Goal: Information Seeking & Learning: Learn about a topic

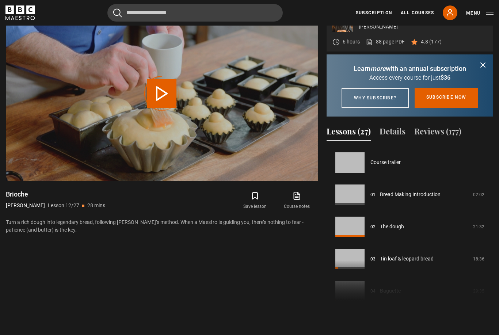
scroll to position [353, 0]
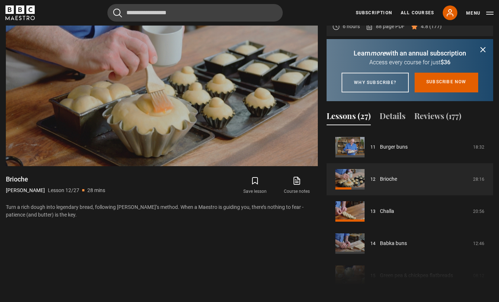
click at [123, 133] on video-js "Video Player is loading. Play Lesson Brioche 10s Skip Back 10 seconds Pause 10s…" at bounding box center [162, 78] width 312 height 175
click at [37, 157] on video-js "and pour this into my bowl. Video Player is loading. Play Lesson Brioche 10s Sk…" at bounding box center [162, 78] width 312 height 175
click at [35, 152] on video-js "my salt. Video Player is loading. Play Lesson Brioche 10s Skip Back 10 seconds …" at bounding box center [162, 78] width 312 height 175
click at [255, 54] on video-js "Video Player is loading. Play Lesson Brioche 10s Skip Back 10 seconds Pause 10s…" at bounding box center [162, 78] width 312 height 175
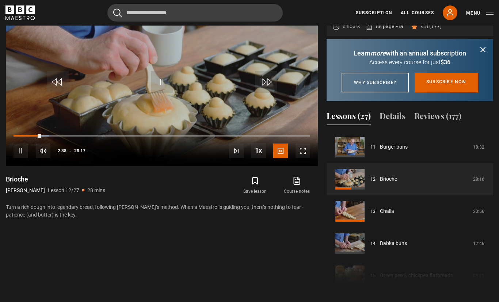
click at [24, 158] on span "Video Player" at bounding box center [21, 150] width 15 height 15
click at [43, 163] on video-js "keep your butter in your fridge. Video Player is loading. Play Lesson Brioche 1…" at bounding box center [162, 78] width 312 height 175
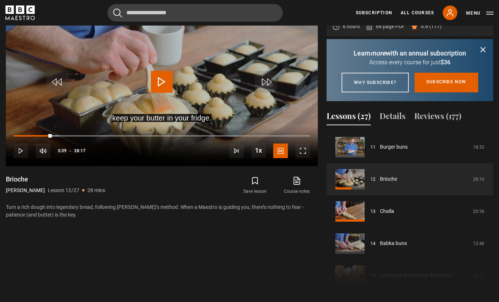
click at [51, 137] on div "Progress Bar" at bounding box center [33, 135] width 38 height 1
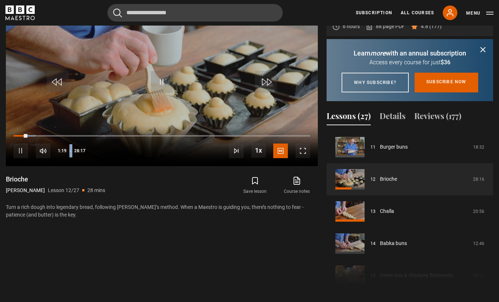
click at [289, 54] on video-js "Video Player is loading. Play Lesson Brioche 10s Skip Back 10 seconds Pause 10s…" at bounding box center [162, 78] width 312 height 175
click at [246, 74] on video-js "Video Player is loading. Play Lesson Brioche 10s Skip Back 10 seconds Pause 10s…" at bounding box center [162, 78] width 312 height 175
click at [235, 107] on video-js "Video Player is loading. Play Lesson Brioche 10s Skip Back 10 seconds Pause 10s…" at bounding box center [162, 78] width 312 height 175
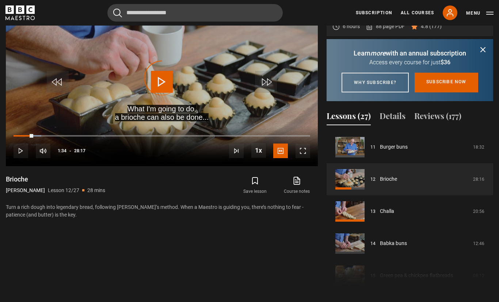
click at [30, 137] on div "Progress Bar" at bounding box center [24, 135] width 20 height 1
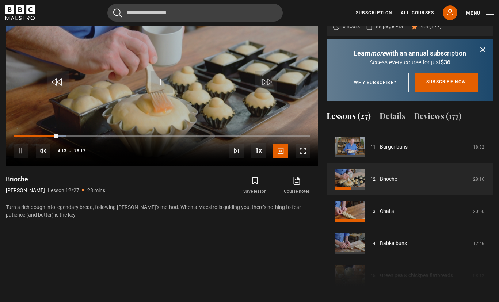
click at [141, 91] on video-js "Video Player is loading. Play Lesson Brioche 10s Skip Back 10 seconds Pause 10s…" at bounding box center [162, 78] width 312 height 175
click at [280, 135] on video-js "and start adding butter bit by bit in my dough. Video Player is loading. Play L…" at bounding box center [162, 78] width 312 height 175
click at [89, 141] on video-js "So the butter absorbs into the dough. Video Player is loading. Play Lesson Brio…" at bounding box center [162, 78] width 312 height 175
click at [55, 137] on div "Progress Bar" at bounding box center [38, 135] width 48 height 1
click at [57, 137] on div "Progress Bar" at bounding box center [38, 135] width 48 height 1
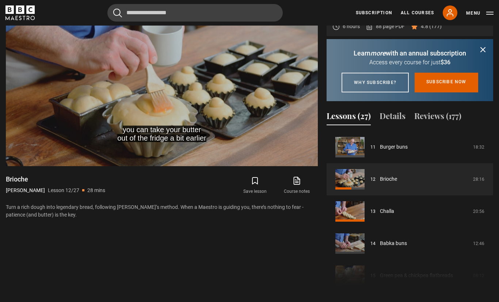
click at [272, 66] on video-js "you can take your butter out of the fridge a bit earlier Video Player is loadin…" at bounding box center [162, 78] width 312 height 175
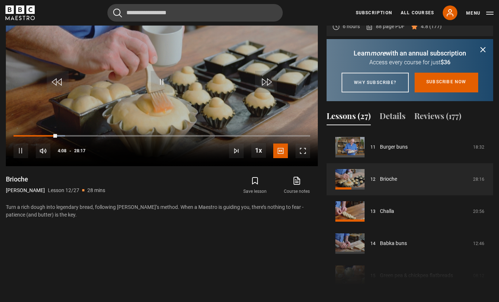
click at [111, 59] on video-js "Video Player is loading. Play Lesson Brioche 10s Skip Back 10 seconds Pause 10s…" at bounding box center [162, 78] width 312 height 175
click at [93, 51] on video-js "So the butter absorbs into the dough. Video Player is loading. Play Lesson Brio…" at bounding box center [162, 78] width 312 height 175
click at [283, 65] on video-js "Video Player is loading. Play Lesson Brioche 10s Skip Back 10 seconds Pause 10s…" at bounding box center [162, 78] width 312 height 175
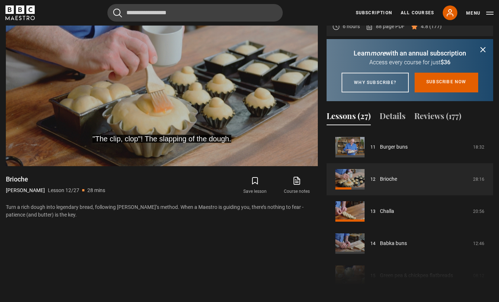
click at [57, 166] on video-js ""The clip, clop"! The slapping of the dough. Video Player is loading. Play Less…" at bounding box center [162, 78] width 312 height 175
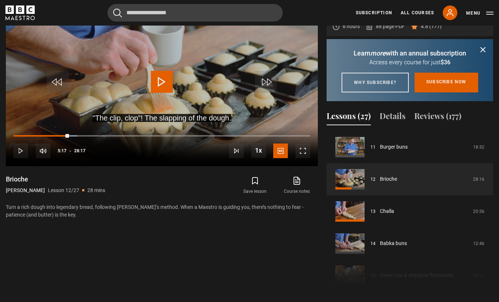
click at [14, 158] on span "Video Player" at bounding box center [21, 150] width 15 height 15
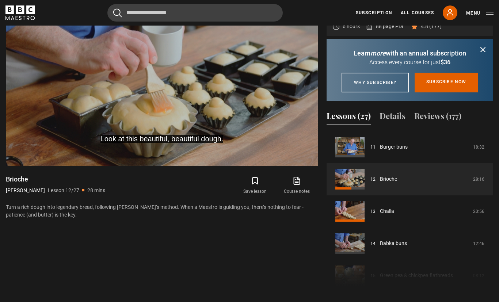
click at [287, 120] on video-js "Look at this beautiful, beautiful dough. Video Player is loading. Play Lesson B…" at bounding box center [162, 78] width 312 height 175
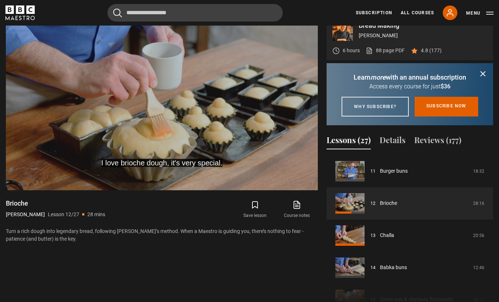
scroll to position [338, 0]
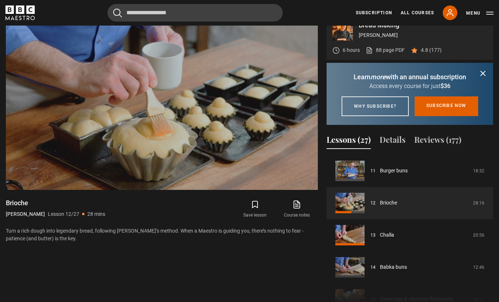
click at [281, 59] on video-js "Video Player is loading. Play Lesson Brioche 10s Skip Back 10 seconds Pause 10s…" at bounding box center [162, 101] width 312 height 175
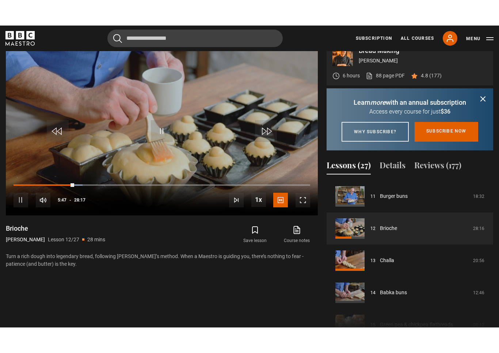
scroll to position [9, 0]
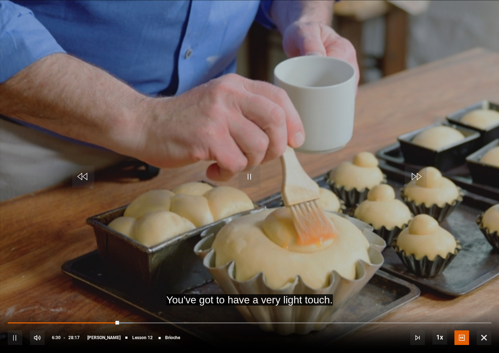
click at [120, 92] on video-js "You've got to have a very light touch. Video Player is loading. Play Lesson Bri…" at bounding box center [249, 176] width 499 height 353
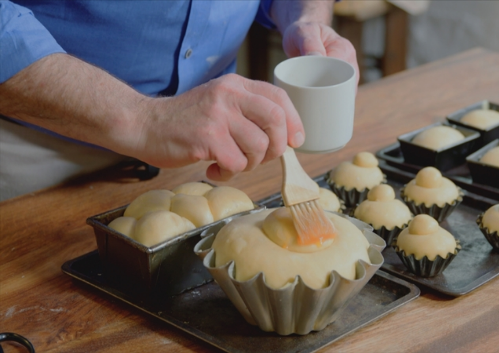
click at [57, 199] on video-js "Video Player is loading. Play Lesson Brioche 10s Skip Back 10 seconds Pause 10s…" at bounding box center [249, 176] width 499 height 353
click at [27, 187] on video-js "Video Player is loading. Play Lesson Brioche 10s Skip Back 10 seconds Pause 10s…" at bounding box center [249, 176] width 499 height 353
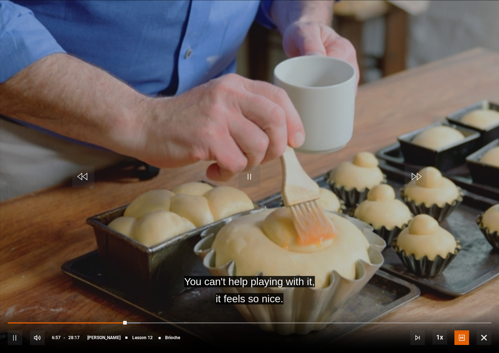
click at [8, 334] on span "Video Player" at bounding box center [15, 337] width 15 height 15
click at [248, 162] on video-js "You can't help playing with it, it feels so nice. Video Player is loading. Play…" at bounding box center [249, 176] width 499 height 353
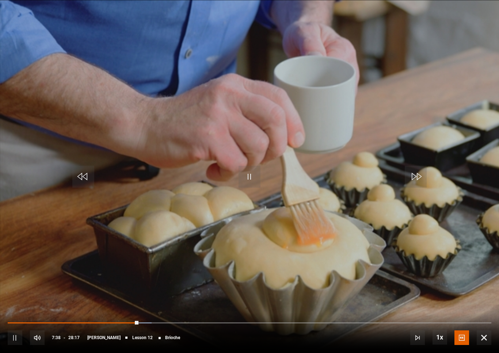
click at [43, 172] on video-js "Video Player is loading. Play Lesson Brioche 10s Skip Back 10 seconds Pause 10s…" at bounding box center [249, 176] width 499 height 353
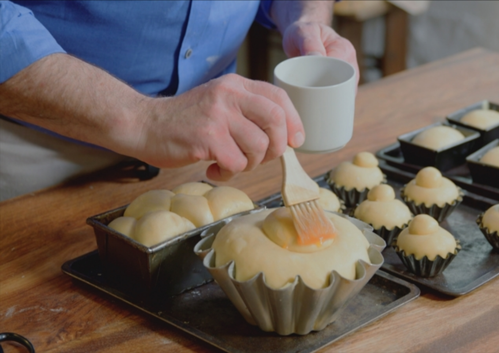
click at [275, 150] on video-js "Video Player is loading. Play Lesson Brioche 10s Skip Back 10 seconds Pause 10s…" at bounding box center [249, 176] width 499 height 353
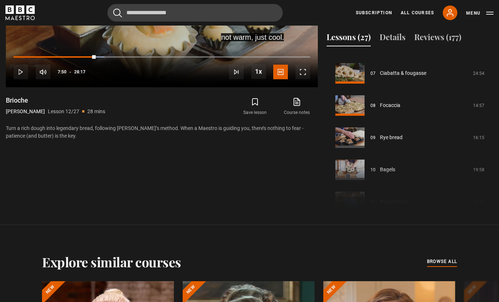
scroll to position [185, 0]
